Goal: Communication & Community: Answer question/provide support

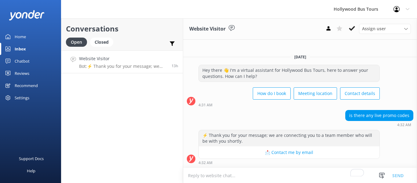
click at [147, 67] on p "Bot: ⚡ Thank you for your message; we are connecting you to a team member who w…" at bounding box center [123, 66] width 88 height 5
click at [352, 27] on icon at bounding box center [352, 28] width 6 height 6
